Goal: Transaction & Acquisition: Obtain resource

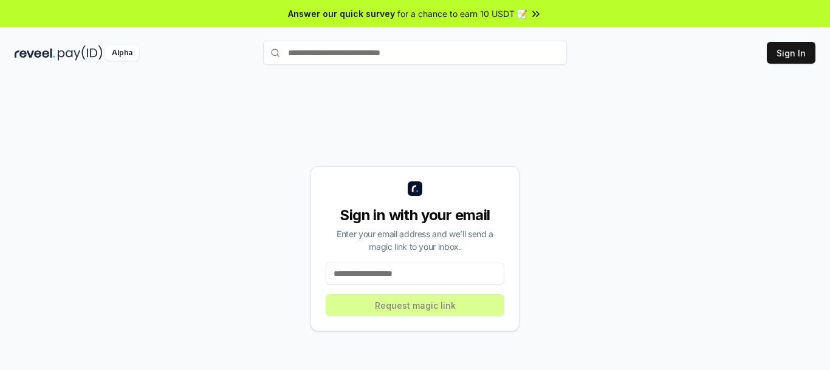
click at [398, 279] on input at bounding box center [414, 274] width 179 height 22
paste input "**********"
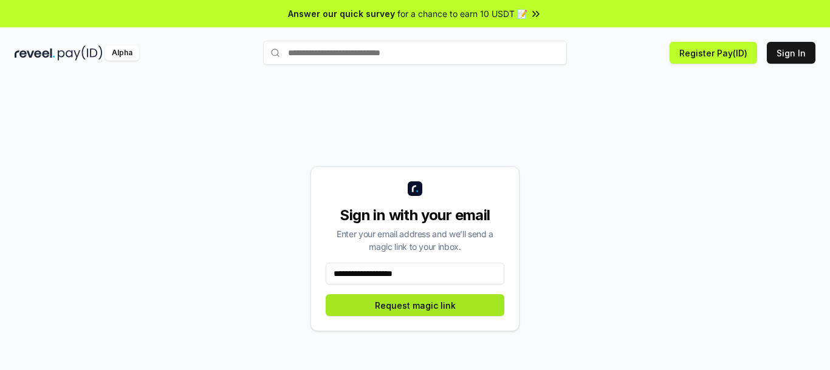
type input "**********"
click at [438, 306] on button "Request magic link" at bounding box center [414, 306] width 179 height 22
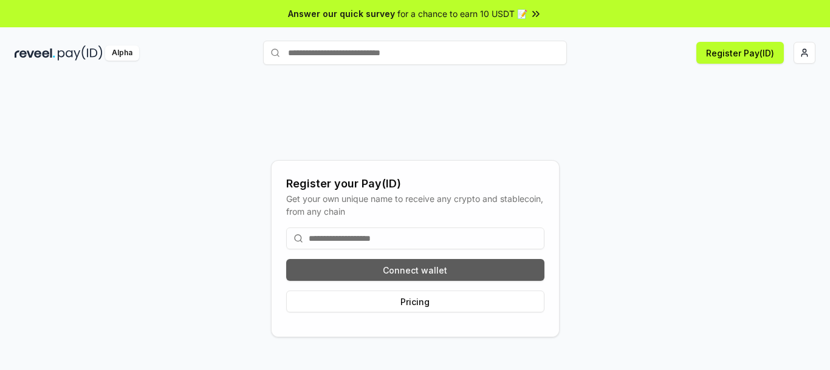
click at [420, 267] on button "Connect wallet" at bounding box center [415, 270] width 258 height 22
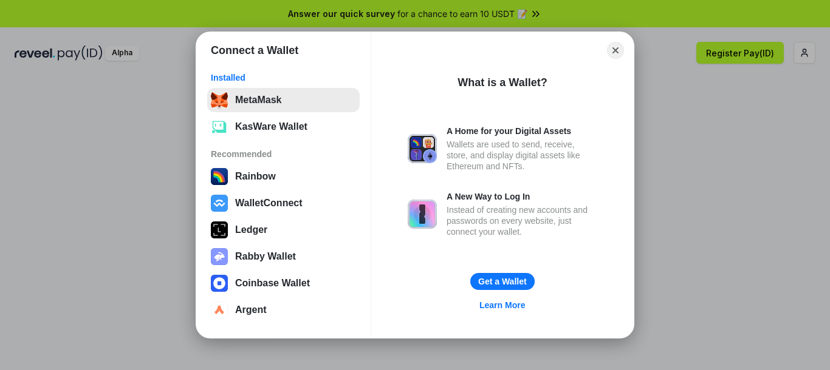
click at [295, 110] on button "MetaMask" at bounding box center [283, 100] width 152 height 24
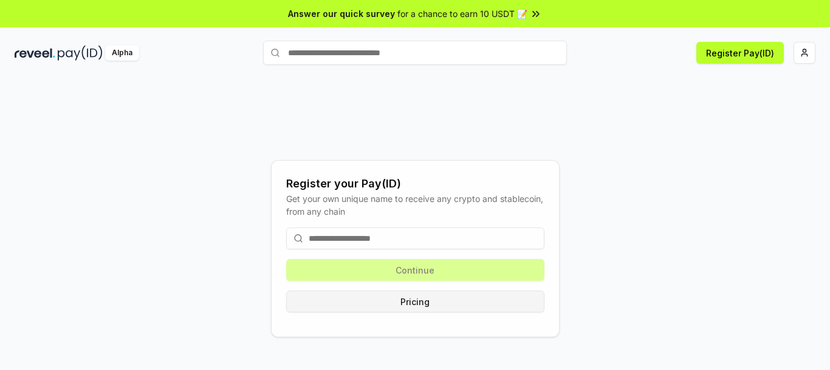
click at [445, 304] on button "Pricing" at bounding box center [415, 302] width 258 height 22
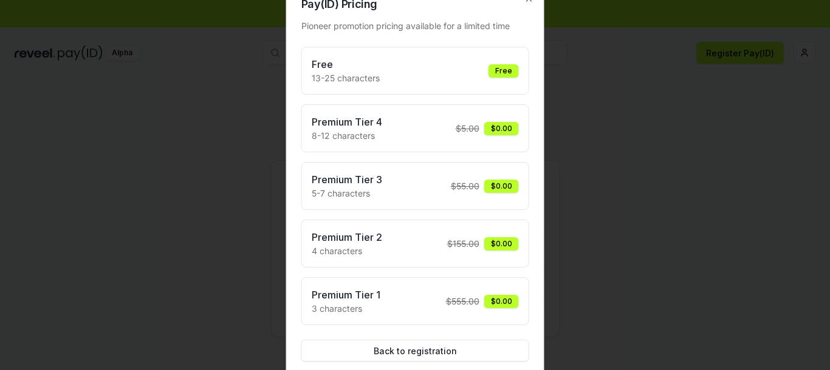
click at [390, 298] on div "Premium Tier 1 3 characters $ 555.00 $0.00" at bounding box center [415, 301] width 207 height 27
click at [476, 295] on div "$ 555.00 $0.00" at bounding box center [482, 301] width 73 height 13
click at [457, 235] on div "Premium Tier 2 4 characters $ 155.00 $0.00" at bounding box center [415, 243] width 207 height 27
click at [441, 157] on div "Free 13-25 characters Free Premium Tier 4 8-12 characters $ 5.00 $0.00 Premium …" at bounding box center [415, 186] width 228 height 279
click at [441, 145] on div "Premium Tier 4 8-12 characters $ 5.00 $0.00" at bounding box center [415, 128] width 228 height 48
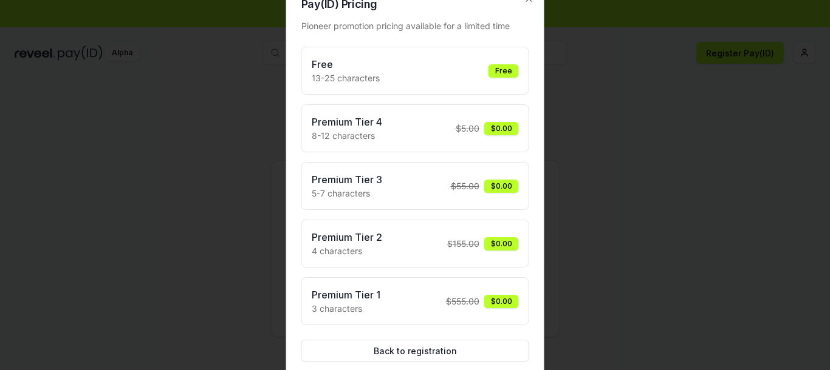
click at [443, 66] on div "Free 13-25 characters Free" at bounding box center [415, 70] width 207 height 27
click at [505, 65] on div "Free" at bounding box center [503, 70] width 30 height 13
click at [502, 70] on div "Free" at bounding box center [503, 70] width 30 height 13
click at [439, 352] on button "Back to registration" at bounding box center [415, 351] width 228 height 22
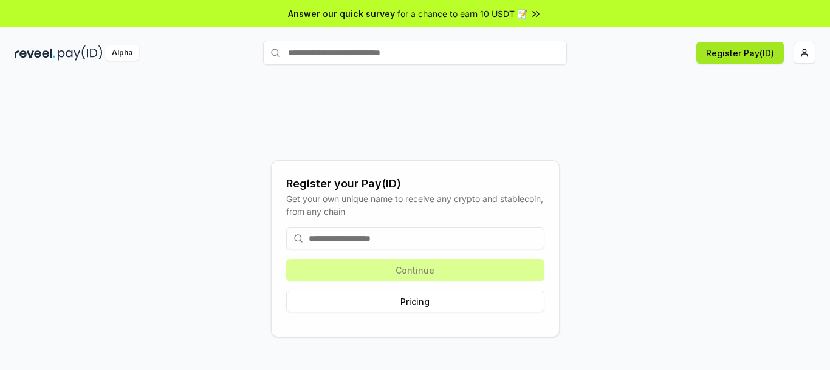
click at [734, 50] on button "Register Pay(ID)" at bounding box center [739, 53] width 87 height 22
click at [410, 239] on input at bounding box center [415, 239] width 258 height 22
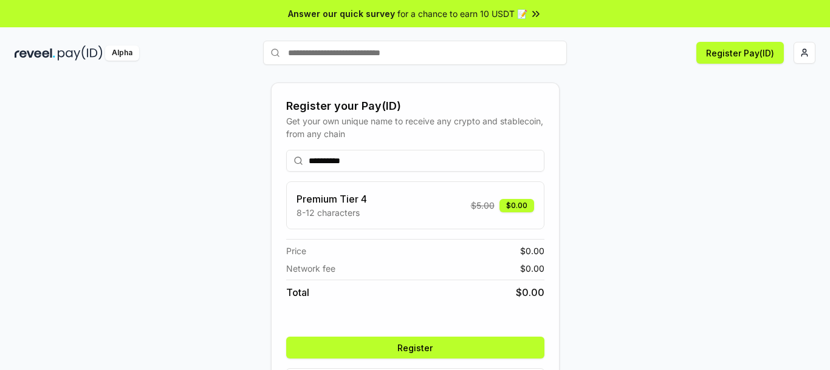
type input "**********"
click at [464, 351] on button "Register" at bounding box center [415, 348] width 258 height 22
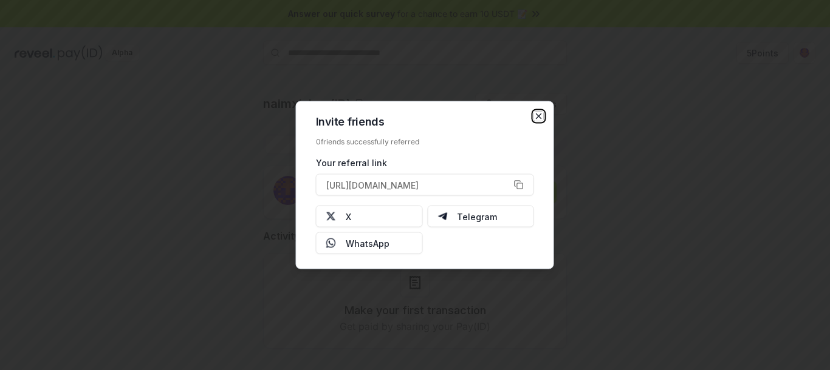
click at [542, 117] on icon "button" at bounding box center [539, 117] width 10 height 10
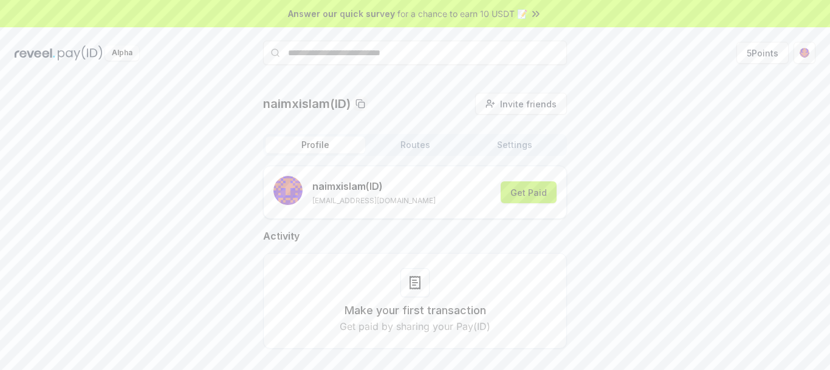
click at [525, 203] on button "Get Paid" at bounding box center [528, 193] width 56 height 22
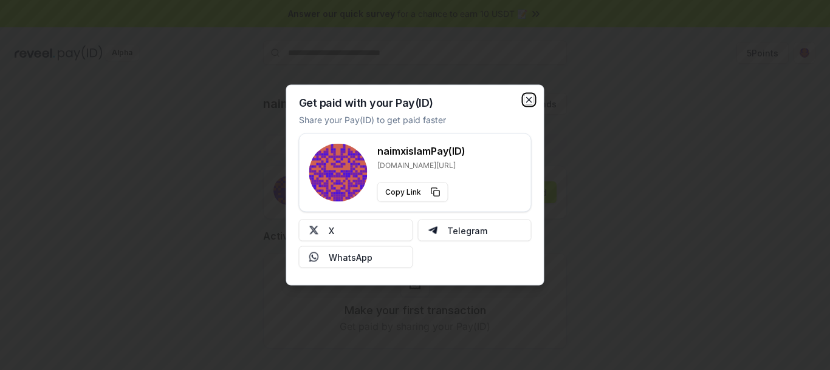
click at [530, 100] on icon "button" at bounding box center [529, 100] width 10 height 10
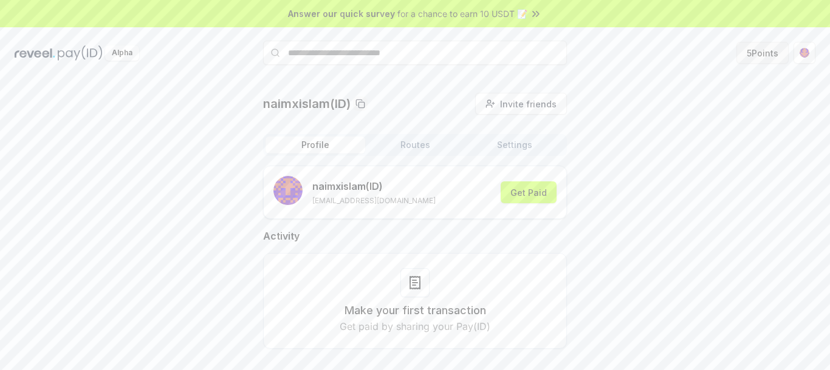
click at [766, 55] on button "5 Points" at bounding box center [762, 53] width 52 height 22
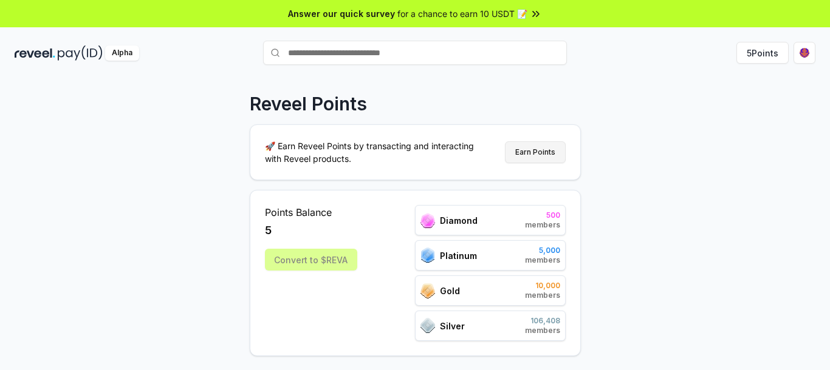
click at [528, 158] on button "Earn Points" at bounding box center [535, 152] width 61 height 22
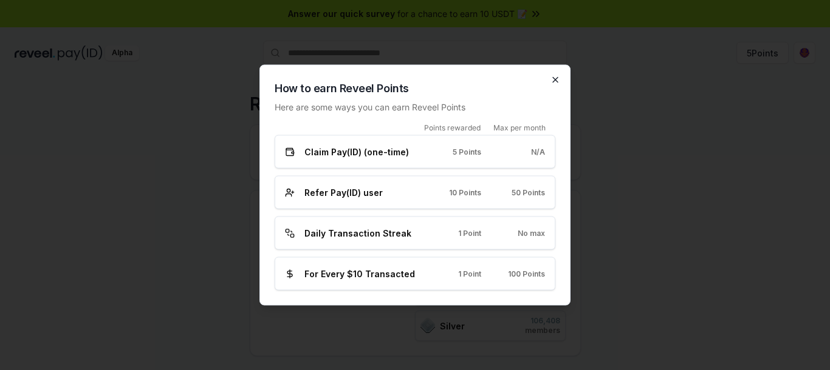
click at [556, 79] on icon "button" at bounding box center [555, 80] width 5 height 5
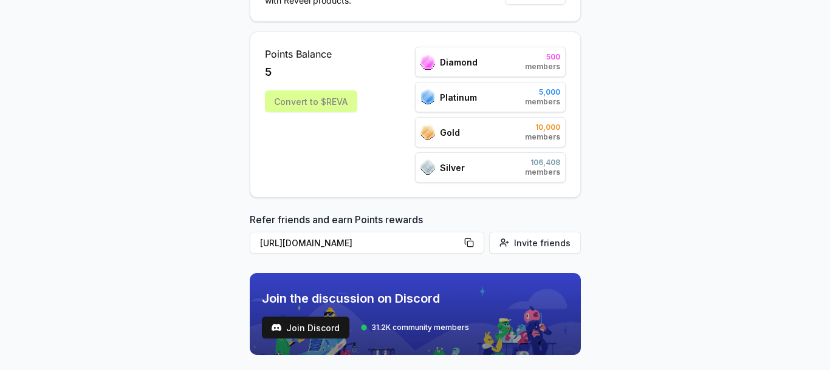
scroll to position [197, 0]
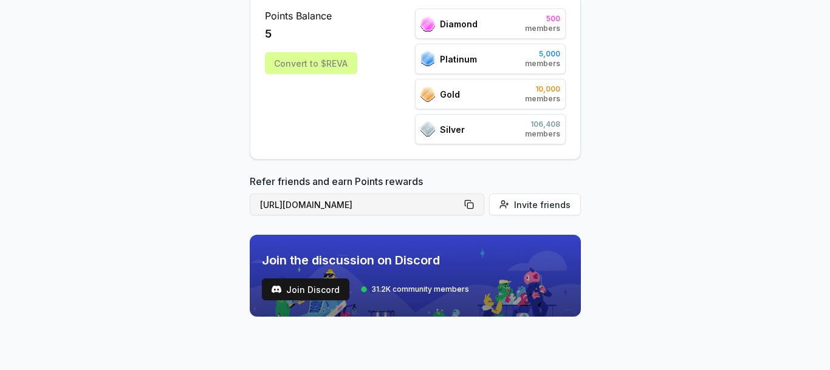
click at [473, 205] on button "[URL][DOMAIN_NAME]" at bounding box center [367, 205] width 234 height 22
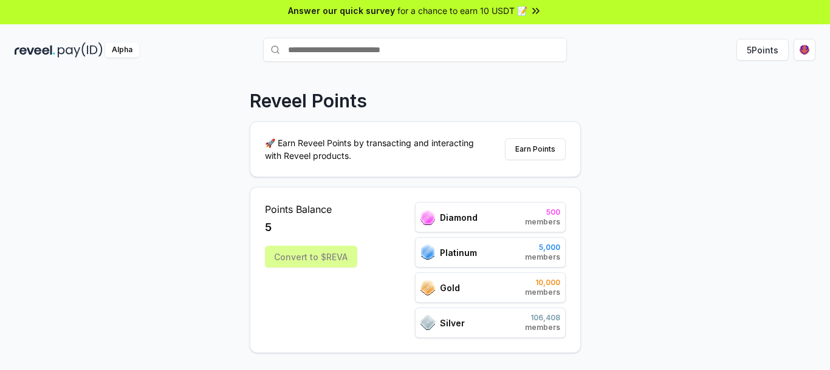
scroll to position [0, 0]
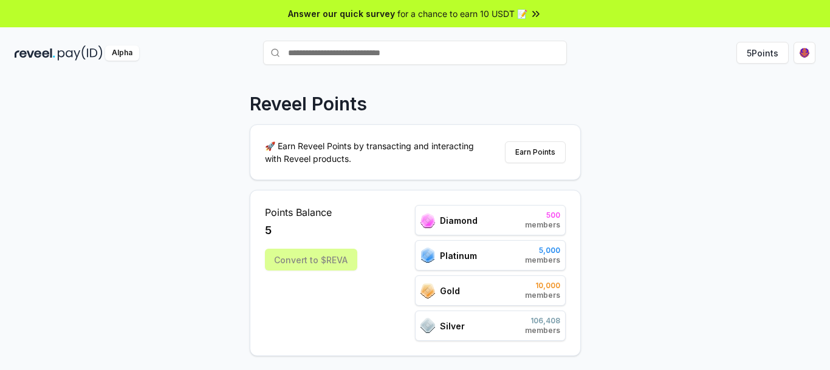
type button "[URL][DOMAIN_NAME]"
click at [542, 156] on button "Earn Points" at bounding box center [535, 152] width 61 height 22
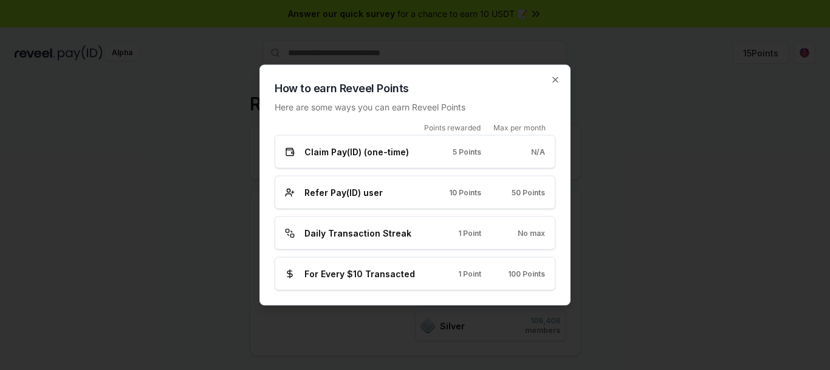
click at [518, 197] on span "50 Points" at bounding box center [527, 193] width 33 height 10
click at [558, 83] on icon "button" at bounding box center [555, 80] width 10 height 10
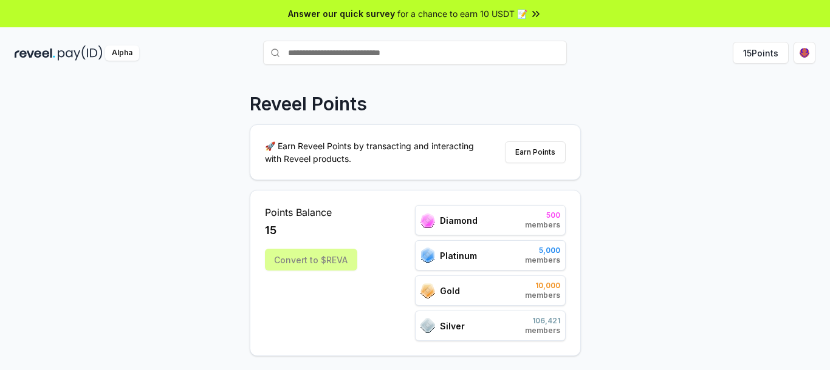
click at [514, 18] on span "for a chance to earn 10 USDT 📝" at bounding box center [462, 13] width 130 height 13
